Goal: Transaction & Acquisition: Purchase product/service

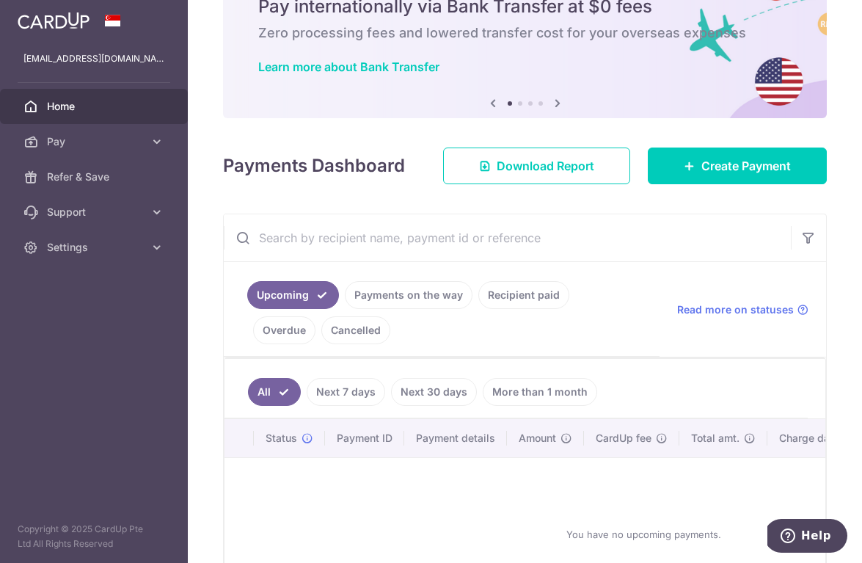
scroll to position [131, 0]
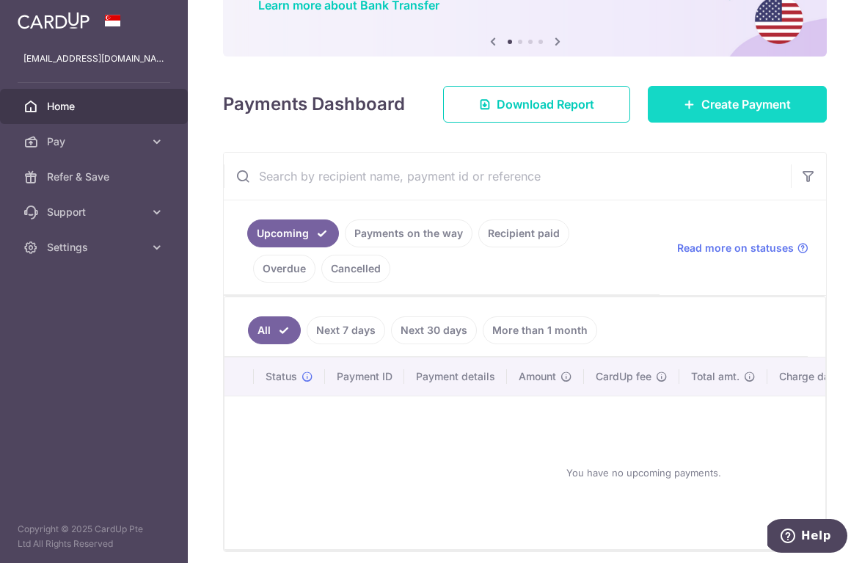
click at [695, 109] on link "Create Payment" at bounding box center [737, 104] width 179 height 37
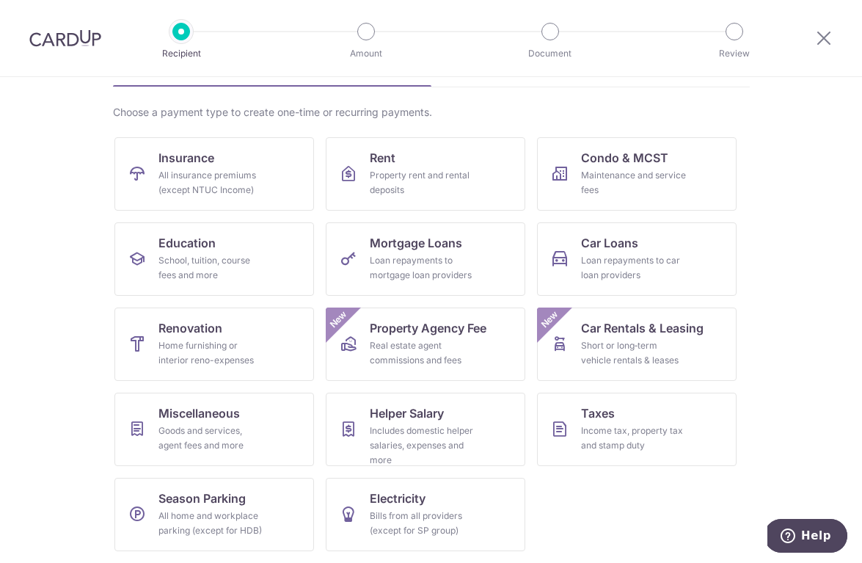
scroll to position [94, 0]
click at [216, 430] on div "Goods and services, agent fees and more" at bounding box center [212, 437] width 106 height 29
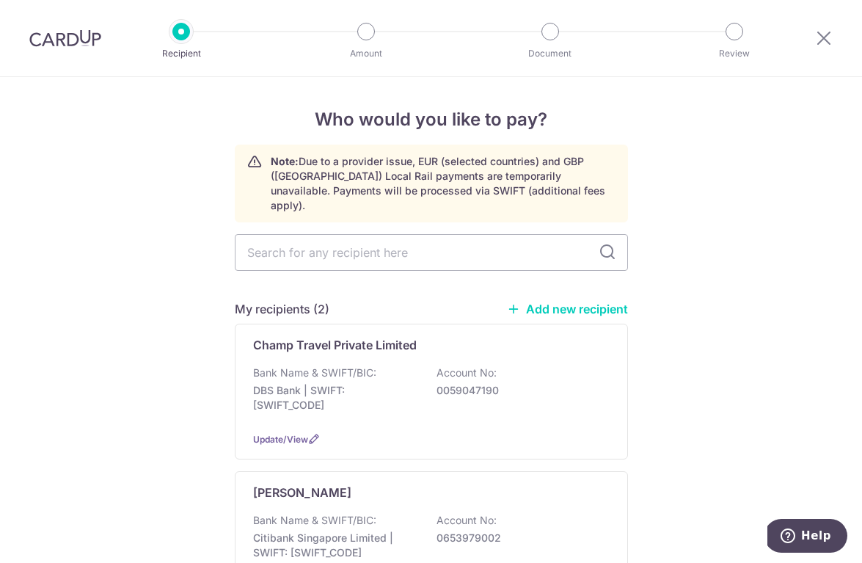
scroll to position [120, 0]
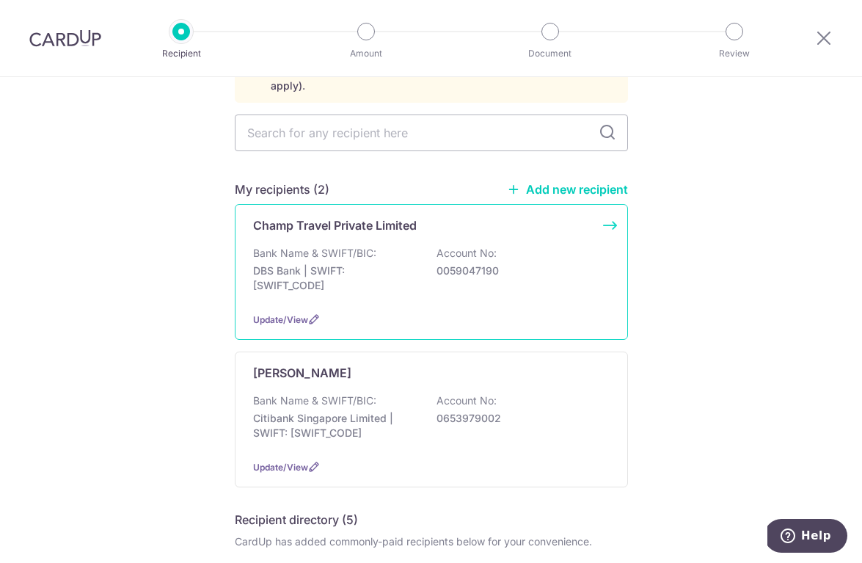
click at [545, 246] on div "Bank Name & SWIFT/BIC: DBS Bank | SWIFT: DBSSSGSGXXX Account No: 0059047190" at bounding box center [431, 273] width 357 height 54
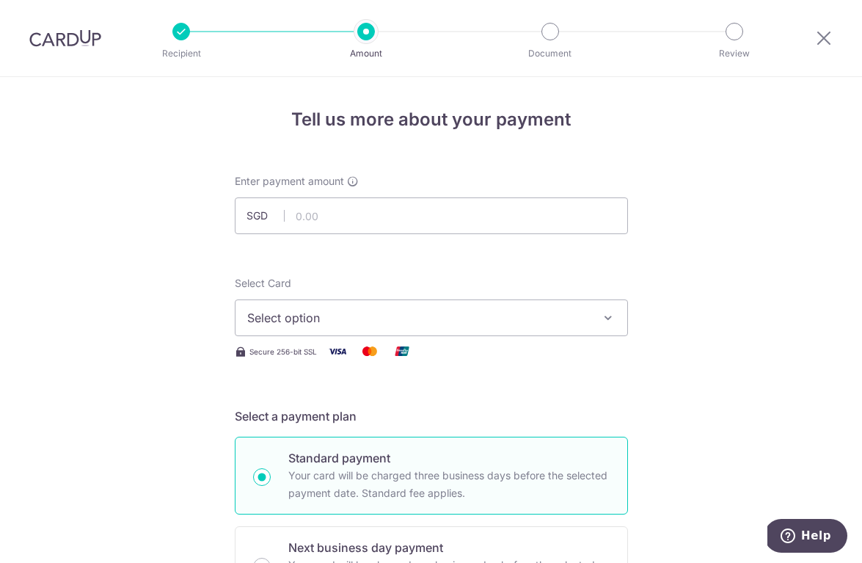
click at [341, 313] on span "Select option" at bounding box center [418, 318] width 342 height 18
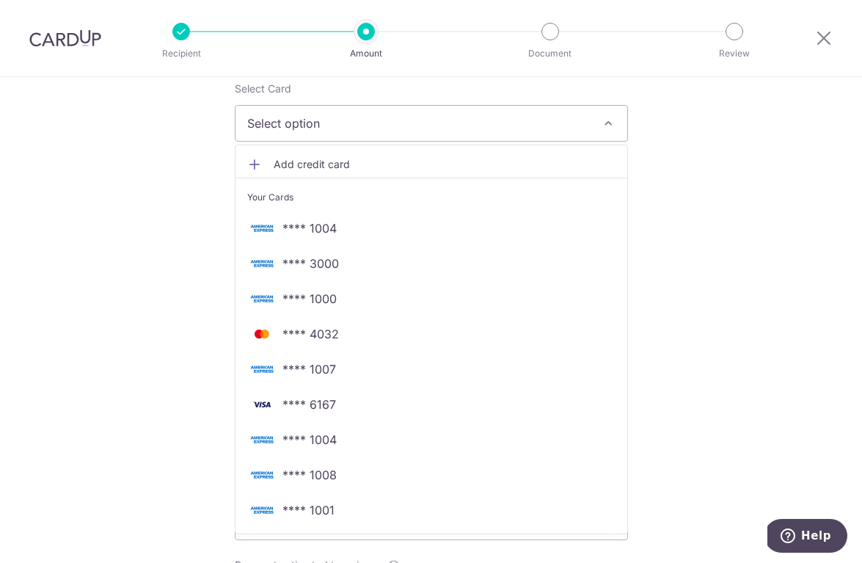
scroll to position [199, 0]
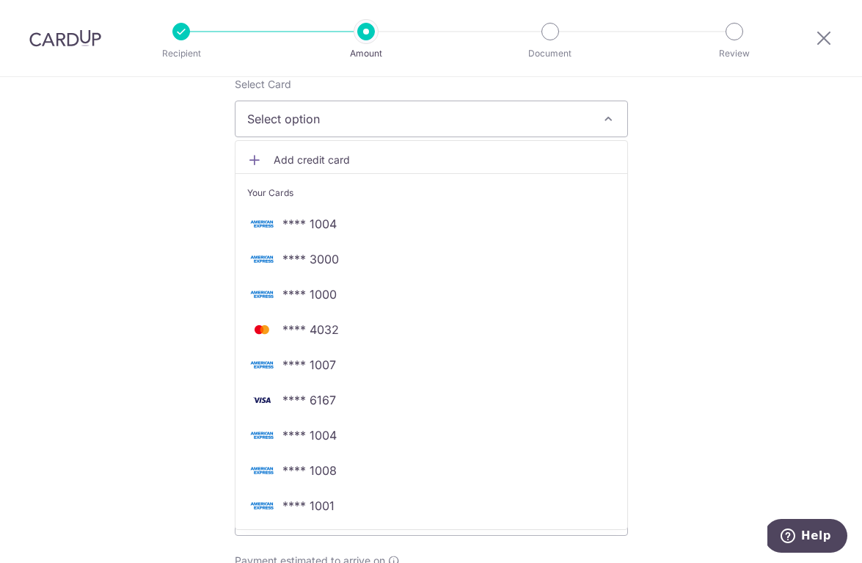
click at [314, 437] on span "**** 1004" at bounding box center [310, 435] width 54 height 18
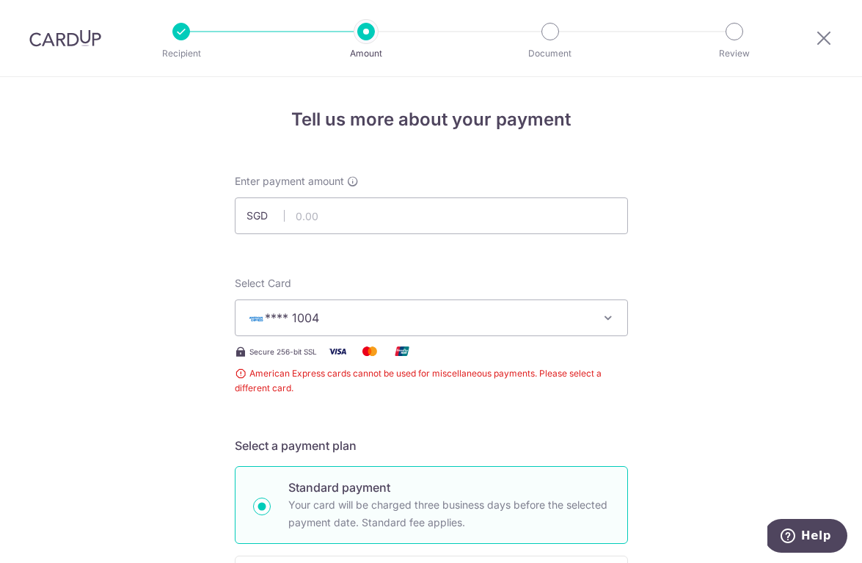
scroll to position [0, 0]
click at [823, 38] on icon at bounding box center [824, 38] width 18 height 18
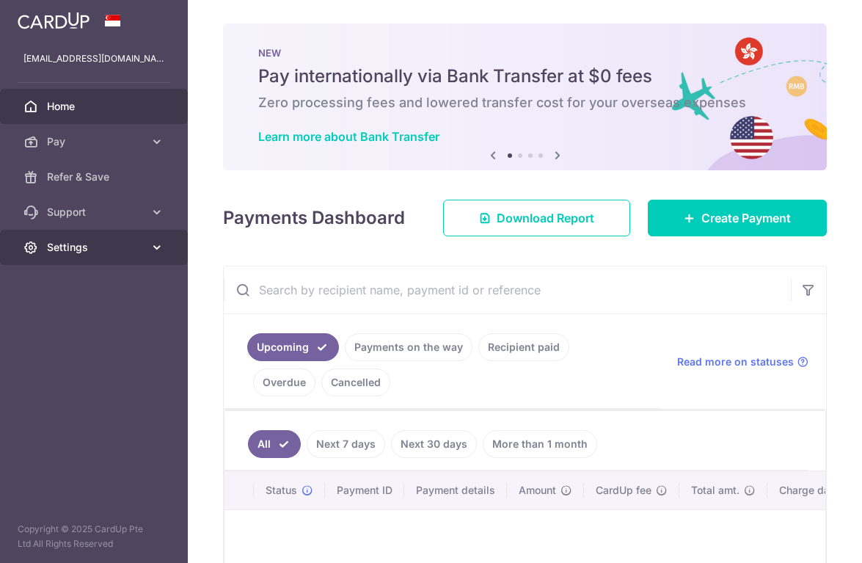
click at [70, 248] on span "Settings" at bounding box center [95, 247] width 97 height 15
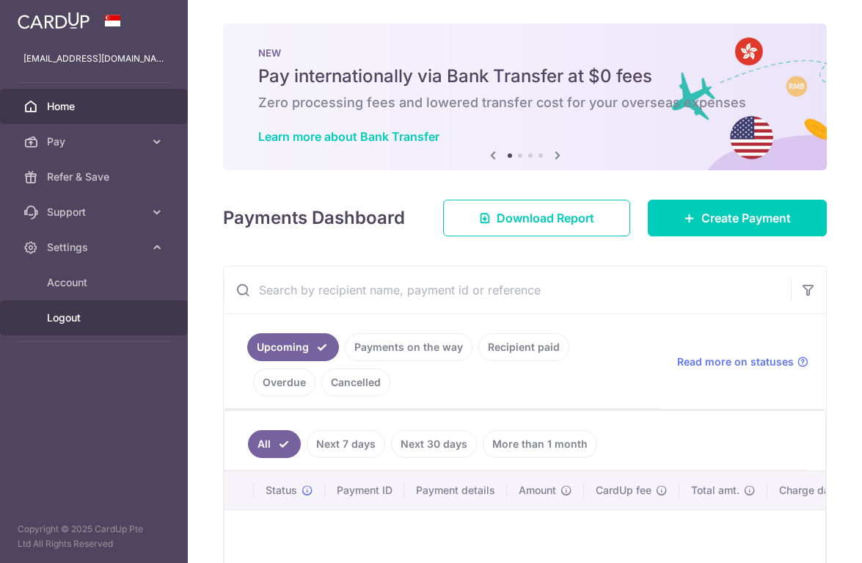
click at [60, 322] on span "Logout" at bounding box center [95, 317] width 97 height 15
